Goal: Task Accomplishment & Management: Use online tool/utility

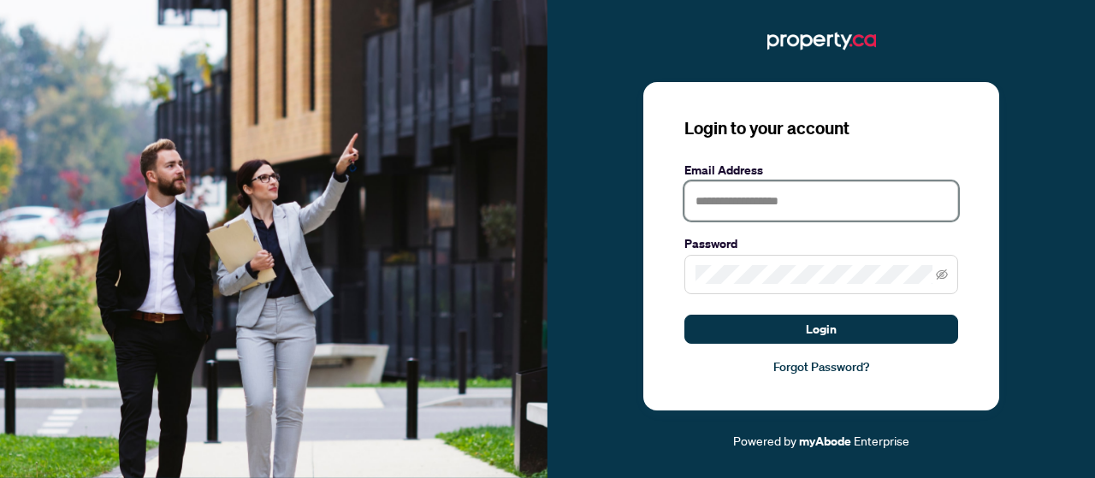
click at [803, 182] on input "text" at bounding box center [821, 200] width 274 height 39
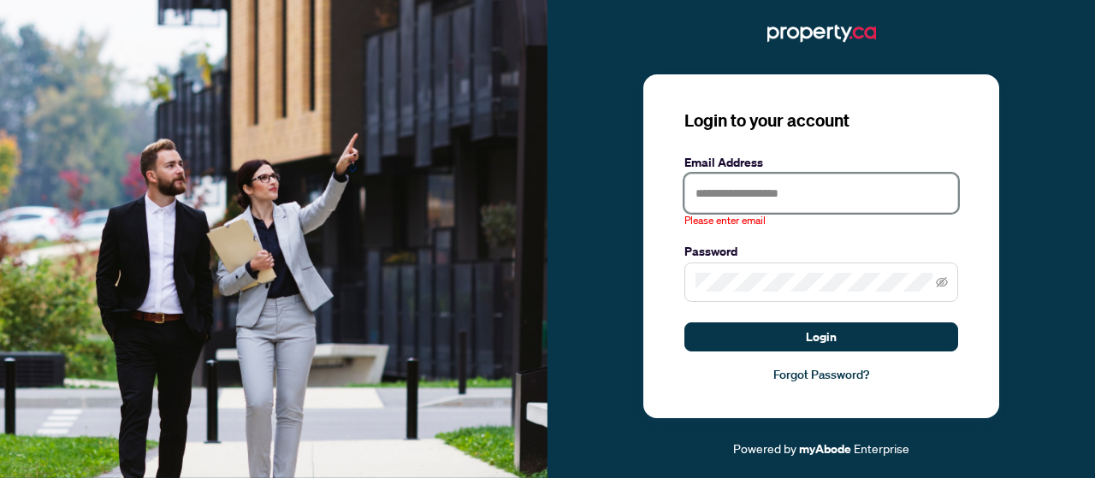
type input "**********"
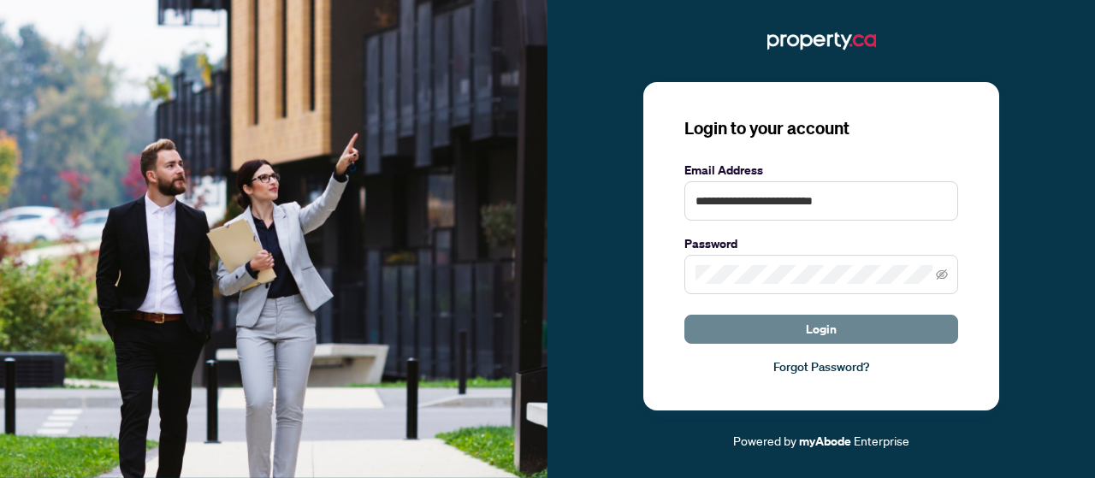
click at [833, 328] on span "Login" at bounding box center [821, 329] width 31 height 27
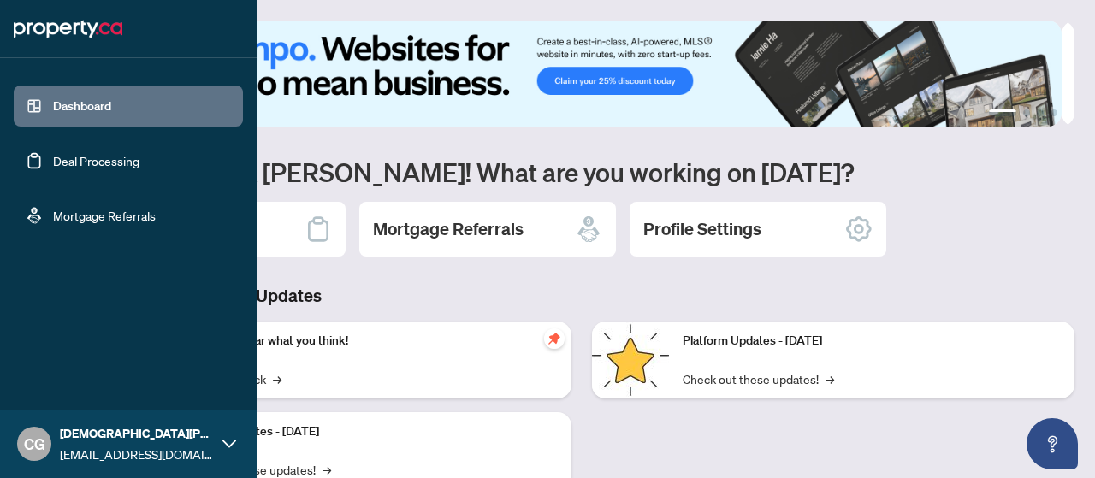
click at [100, 159] on link "Deal Processing" at bounding box center [96, 160] width 86 height 15
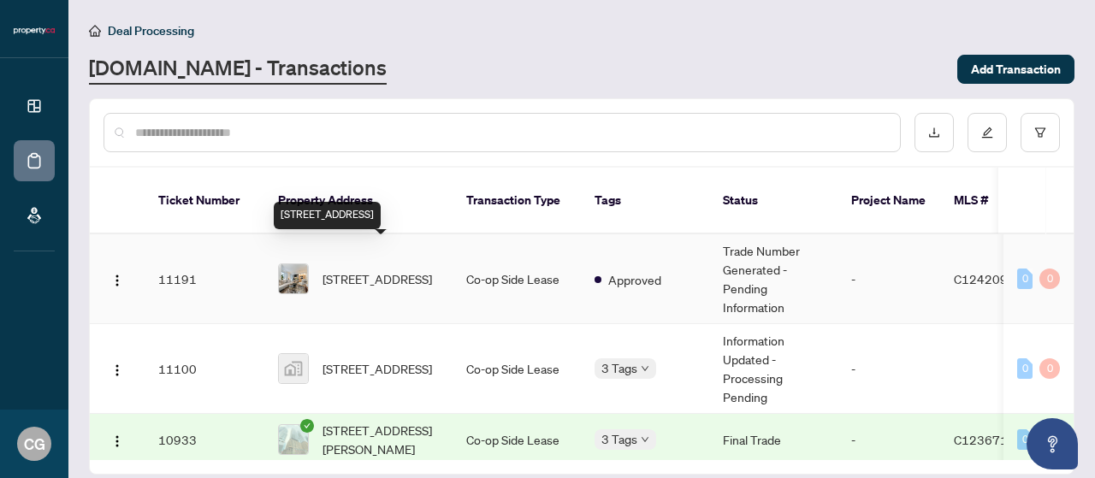
click at [428, 269] on span "[STREET_ADDRESS]" at bounding box center [376, 278] width 109 height 19
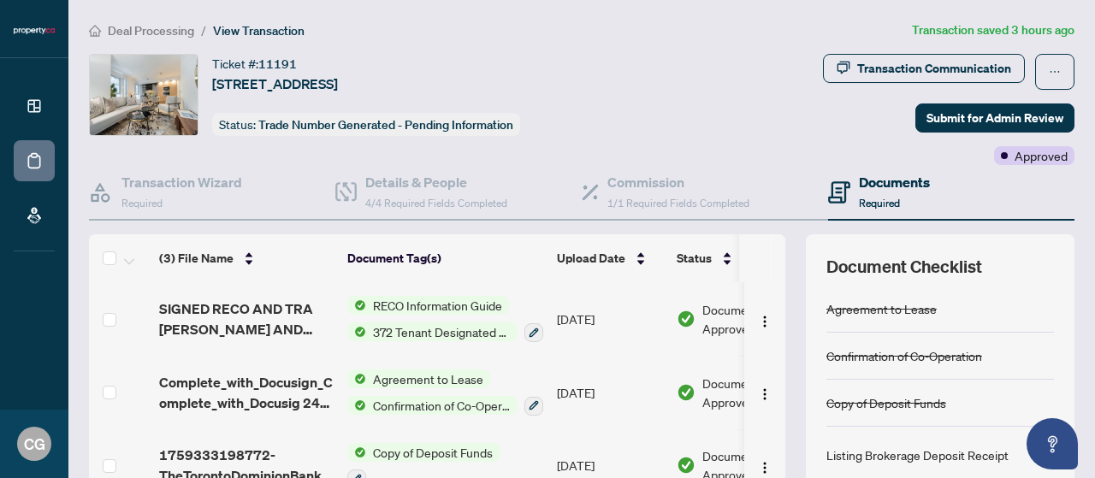
click at [381, 381] on span "Agreement to Lease" at bounding box center [428, 378] width 124 height 19
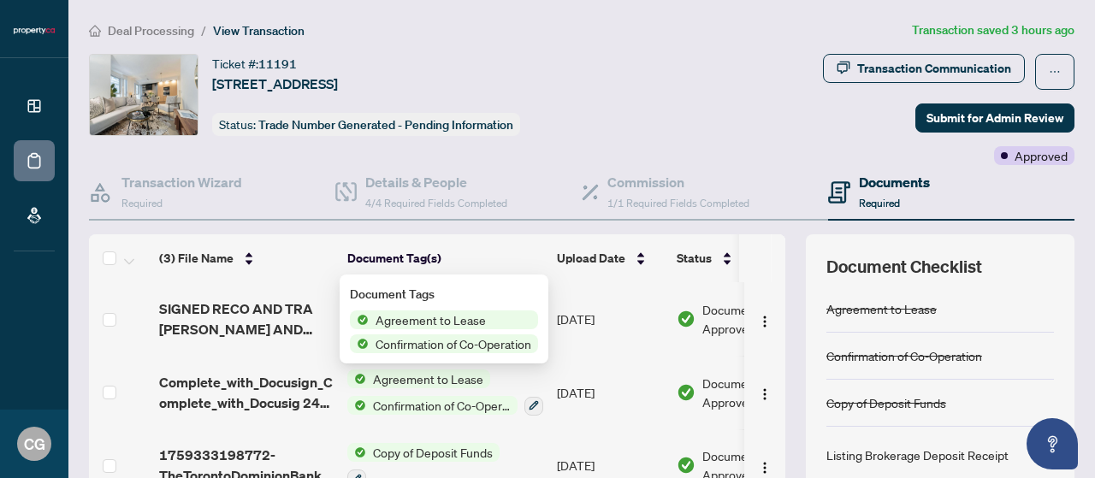
click at [242, 387] on span "Complete_with_Docusign_Complete_with_Docusig 24 2.pdf" at bounding box center [246, 392] width 174 height 41
